Goal: Information Seeking & Learning: Learn about a topic

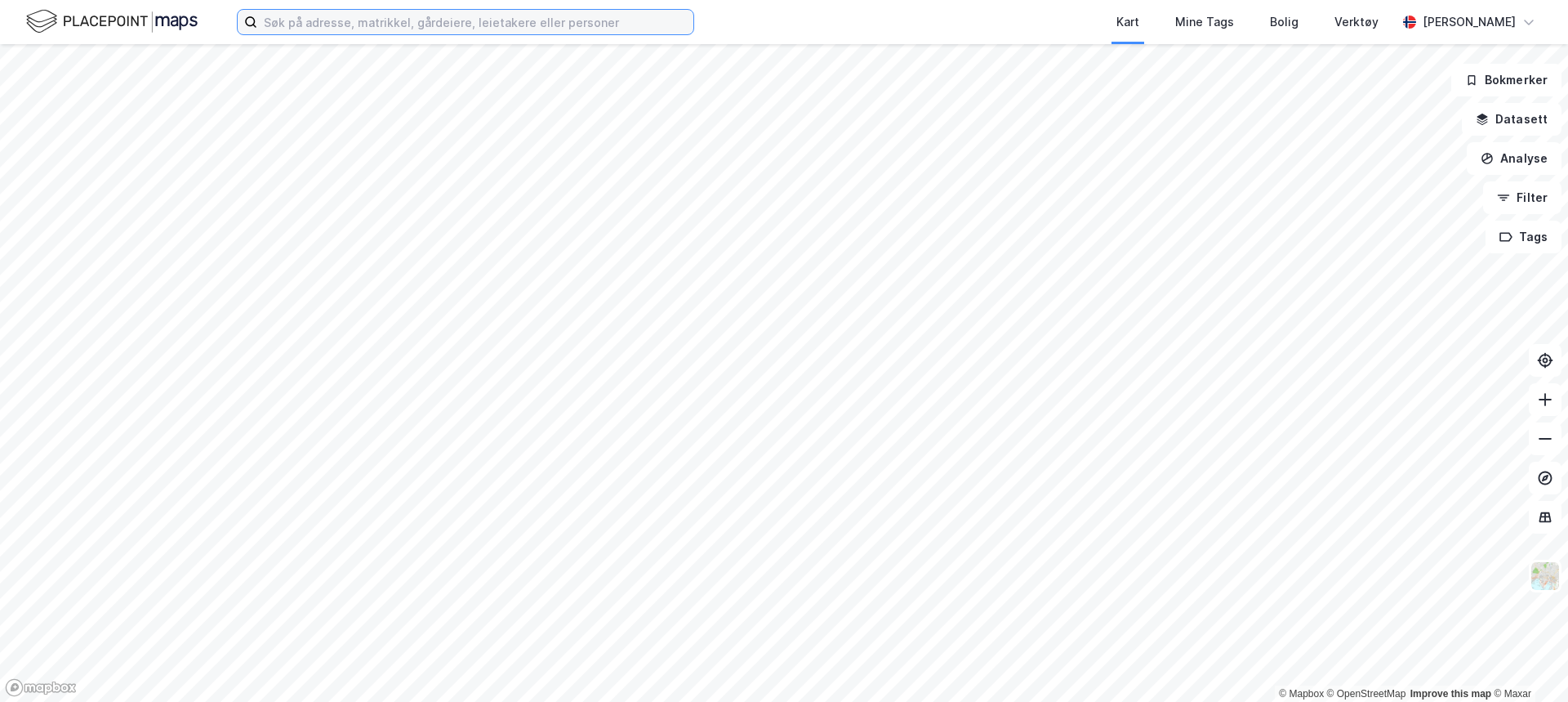
click at [360, 26] on input at bounding box center [475, 22] width 436 height 24
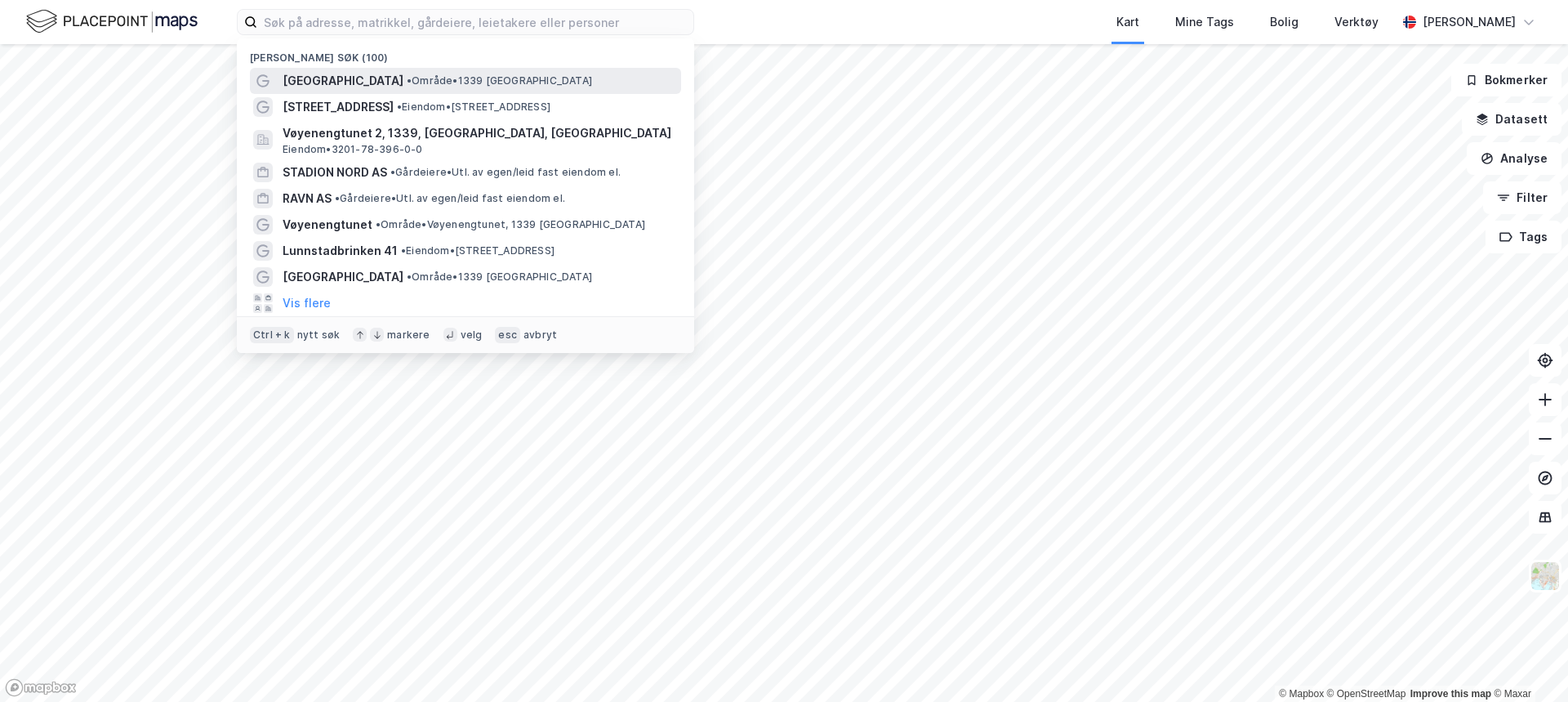
click at [406, 77] on span "•" at bounding box center [408, 80] width 5 height 12
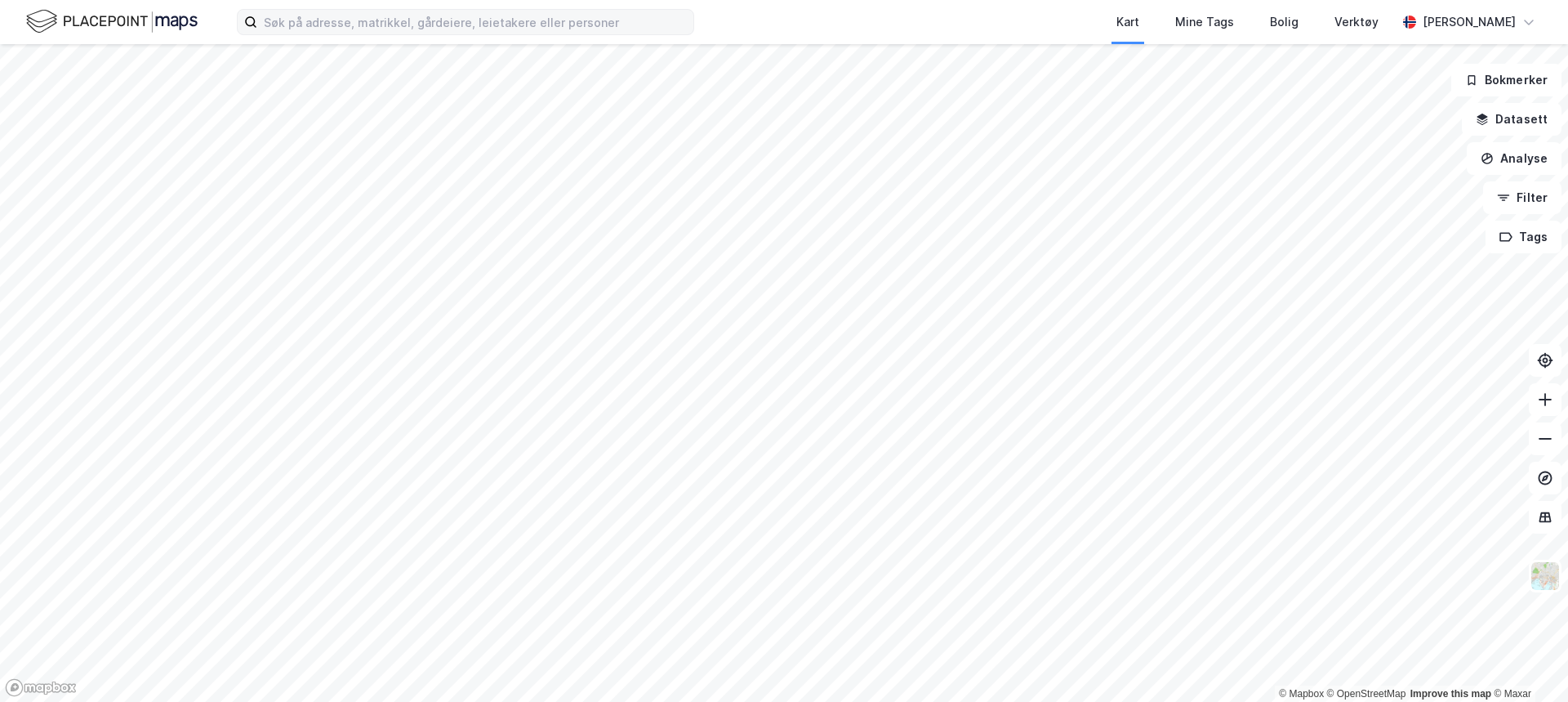
click at [449, 9] on label at bounding box center [465, 22] width 458 height 26
click at [449, 10] on input at bounding box center [475, 22] width 436 height 24
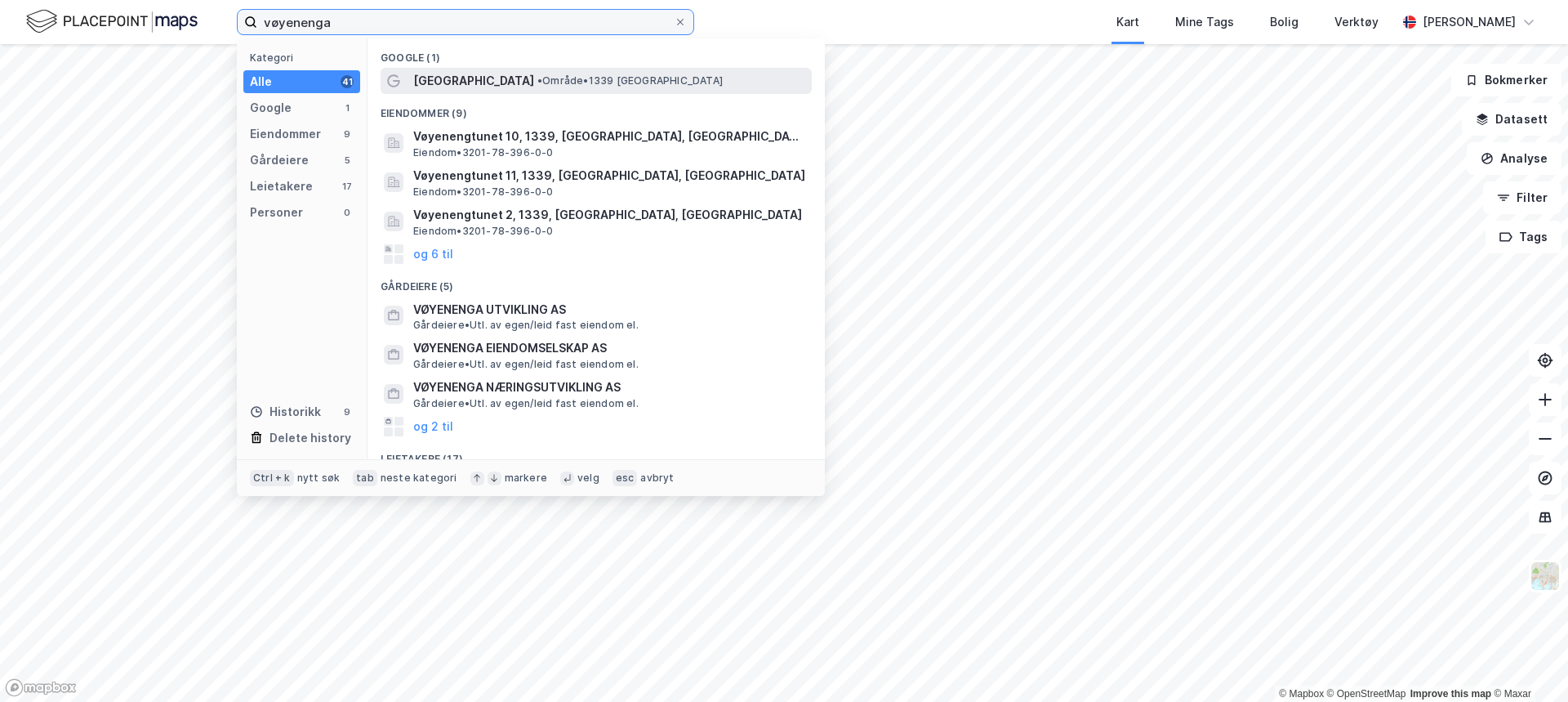
type input "vøyenenga"
click at [538, 83] on span "• Område • 1339 Vøyenenga" at bounding box center [630, 81] width 186 height 13
